Goal: Information Seeking & Learning: Learn about a topic

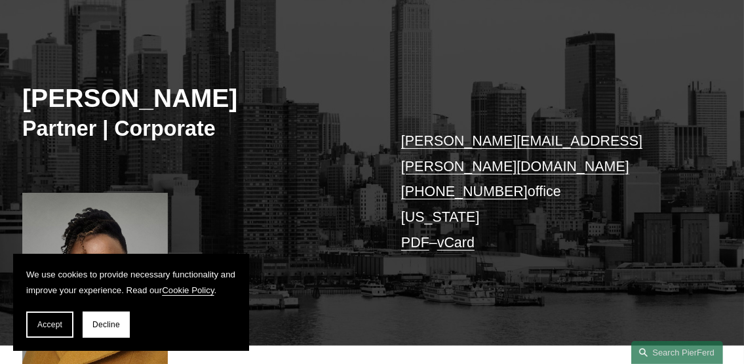
scroll to position [130, 0]
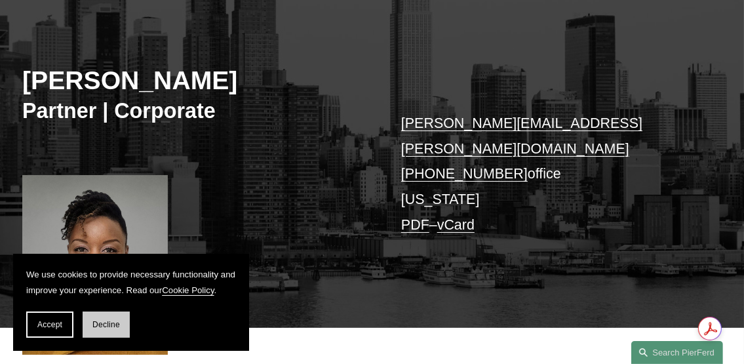
click at [109, 325] on span "Decline" at bounding box center [106, 324] width 28 height 9
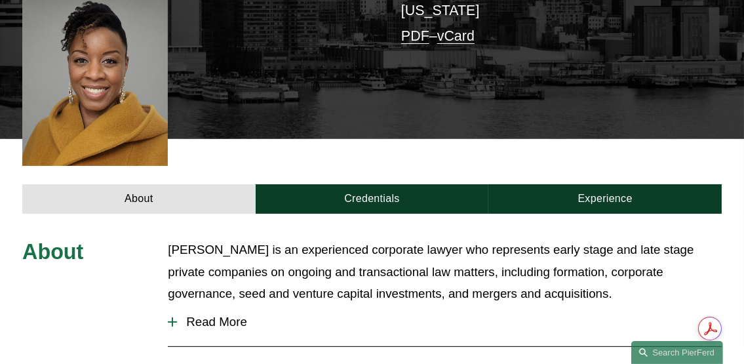
scroll to position [327, 0]
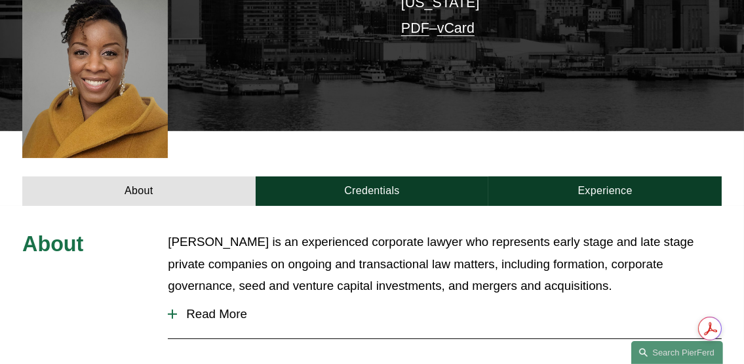
click at [169, 309] on div at bounding box center [172, 313] width 9 height 9
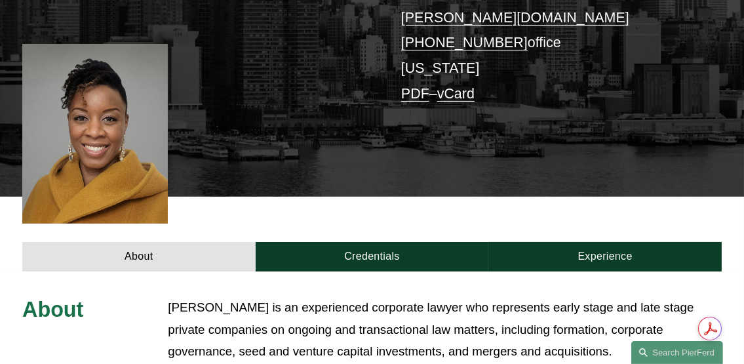
scroll to position [262, 0]
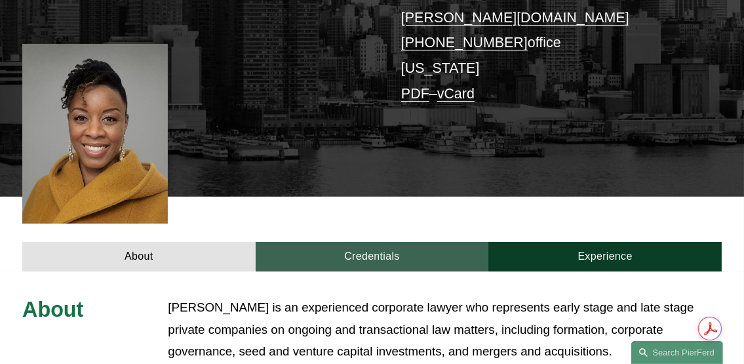
click at [340, 242] on link "Credentials" at bounding box center [372, 257] width 233 height 30
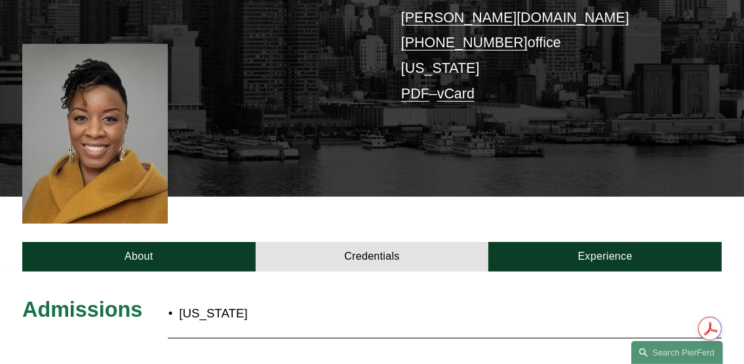
scroll to position [393, 0]
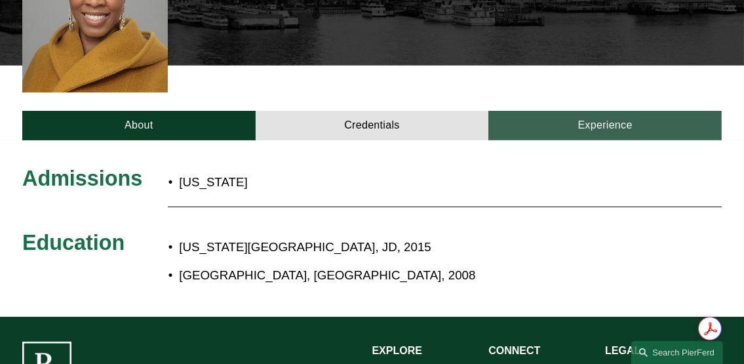
click at [561, 111] on link "Experience" at bounding box center [604, 126] width 233 height 30
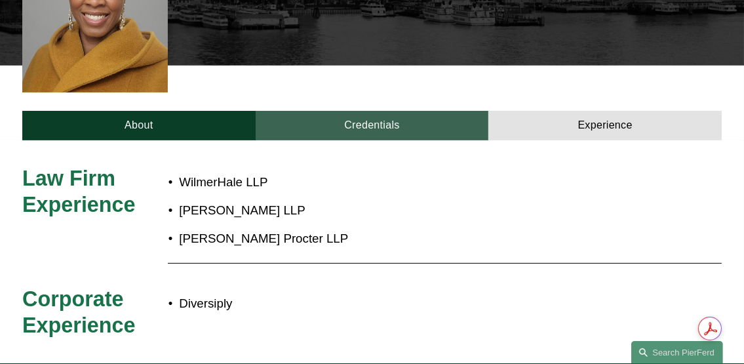
click at [381, 111] on link "Credentials" at bounding box center [372, 126] width 233 height 30
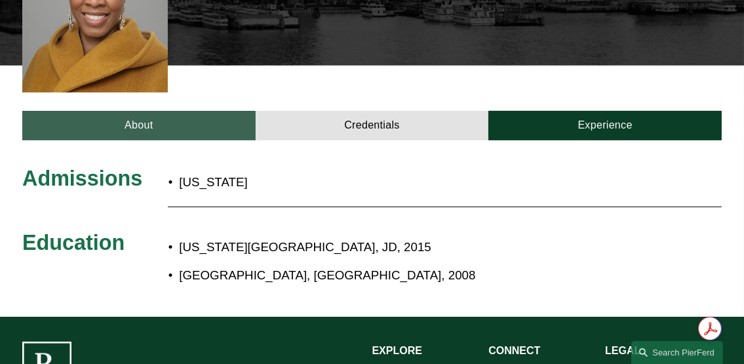
click at [98, 111] on link "About" at bounding box center [138, 126] width 233 height 30
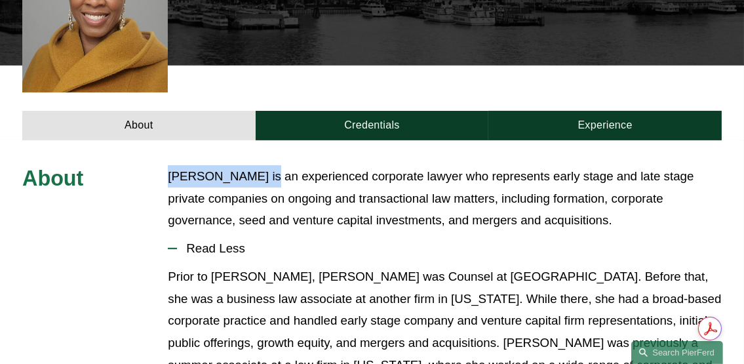
drag, startPoint x: 262, startPoint y: 155, endPoint x: 171, endPoint y: 152, distance: 90.5
click at [171, 165] on p "[PERSON_NAME] is an experienced corporate lawyer who represents early stage and…" at bounding box center [445, 198] width 554 height 66
copy p "[PERSON_NAME]"
